Goal: Information Seeking & Learning: Learn about a topic

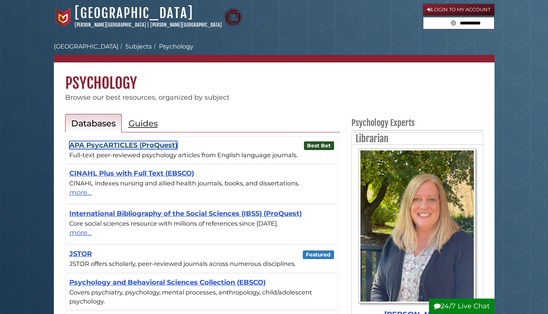
click at [168, 146] on link "APA PsycARTICLES (ProQuest)" at bounding box center [123, 145] width 108 height 8
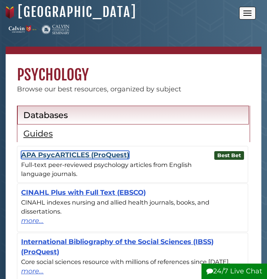
click at [73, 157] on link "APA PsycARTICLES (ProQuest)" at bounding box center [75, 155] width 108 height 8
click at [73, 156] on link "APA PsycARTICLES (ProQuest)" at bounding box center [75, 155] width 108 height 8
click at [75, 156] on link "APA PsycARTICLES (ProQuest)" at bounding box center [75, 155] width 108 height 8
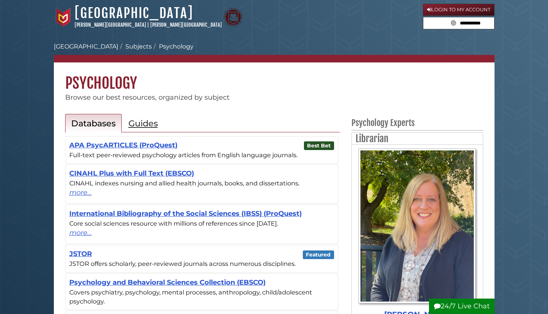
click at [107, 149] on div "Best Bet APA PsycARTICLES (ProQuest) Full-text peer-reviewed psychology article…" at bounding box center [202, 150] width 272 height 27
click at [107, 148] on link "APA PsycARTICLES (ProQuest)" at bounding box center [123, 145] width 108 height 8
click at [109, 146] on link "APA PsycARTICLES (ProQuest)" at bounding box center [123, 145] width 108 height 8
click at [111, 148] on link "APA PsycARTICLES (ProQuest)" at bounding box center [123, 145] width 108 height 8
click at [114, 146] on link "APA PsycARTICLES (ProQuest)" at bounding box center [123, 145] width 108 height 8
